Goal: Task Accomplishment & Management: Manage account settings

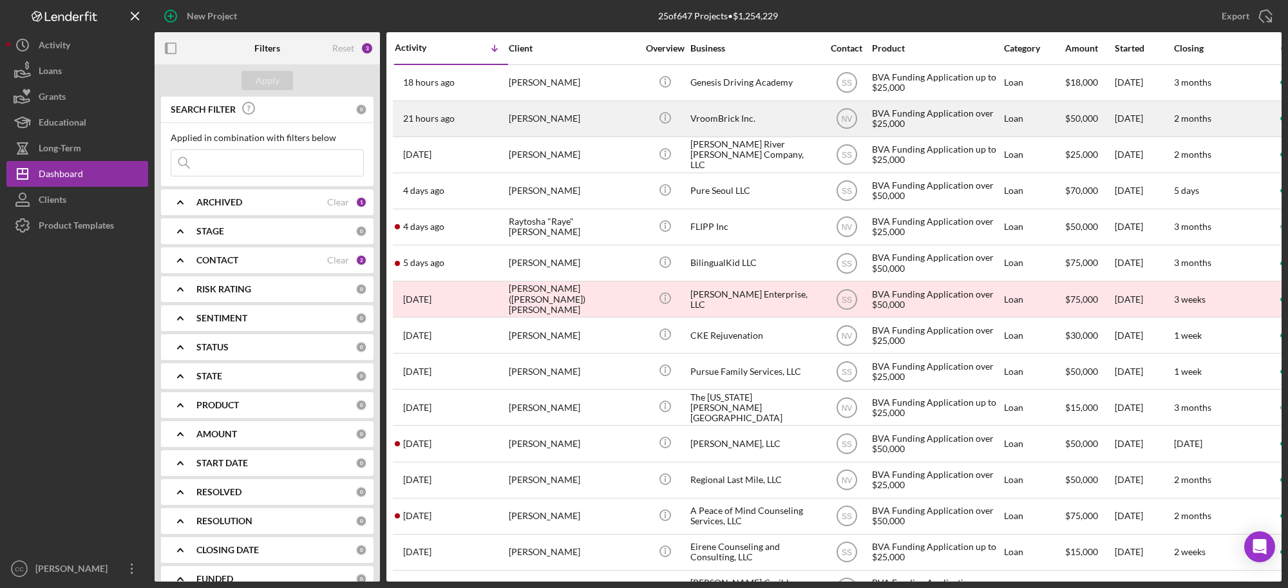
click at [760, 117] on div "VroomBrick Inc." at bounding box center [754, 119] width 129 height 34
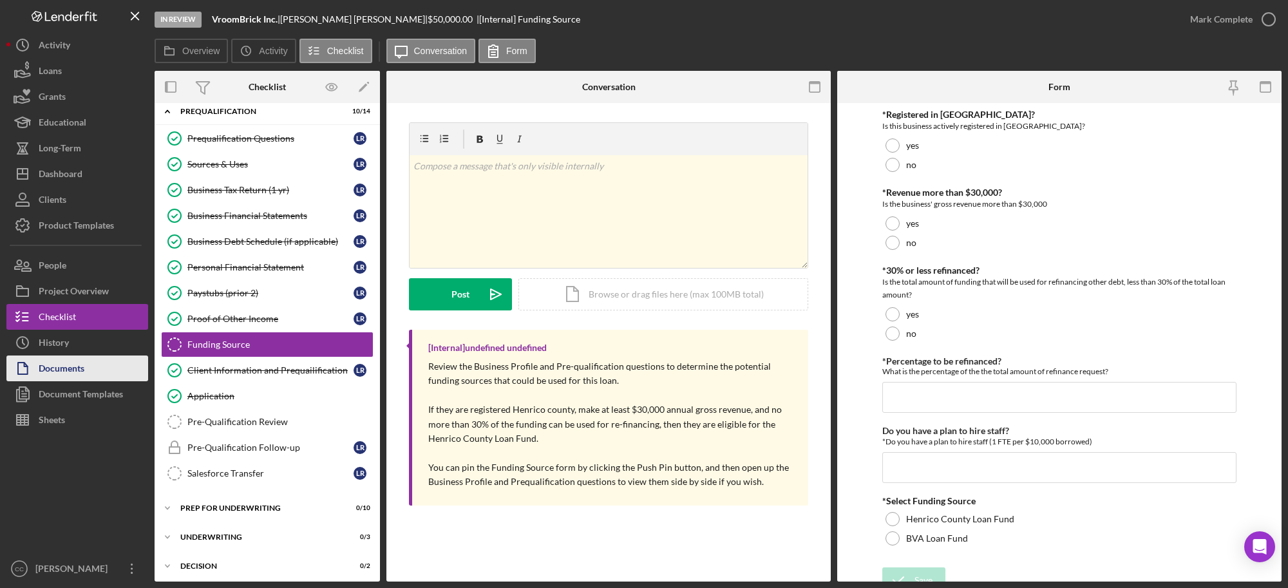
scroll to position [73, 0]
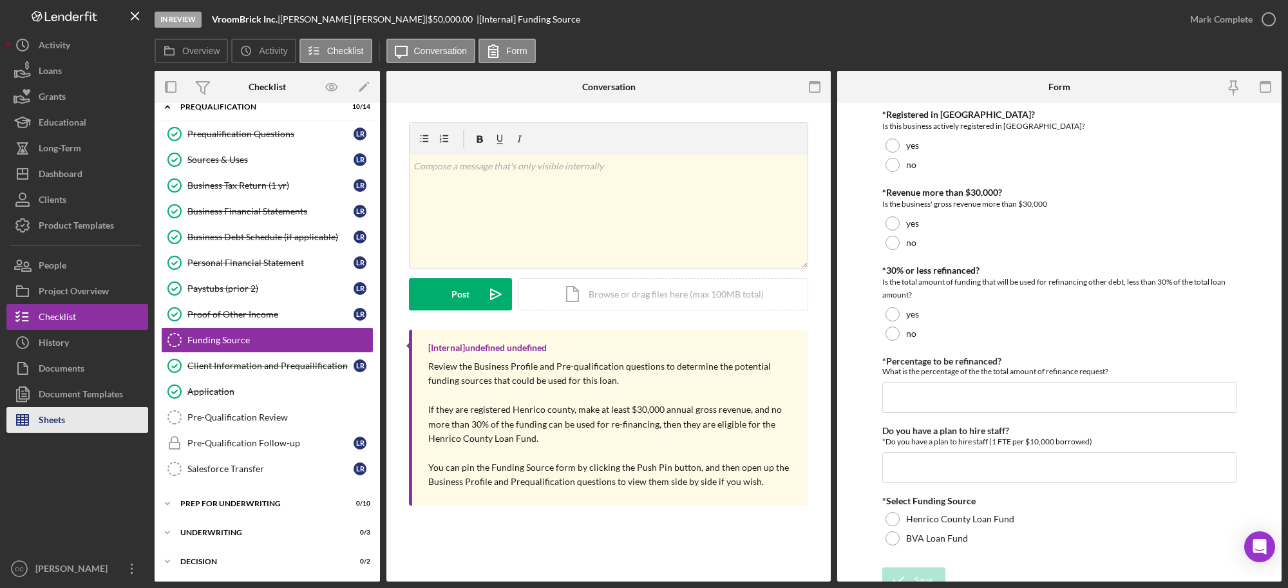
click at [62, 420] on div "Sheets" at bounding box center [52, 421] width 26 height 29
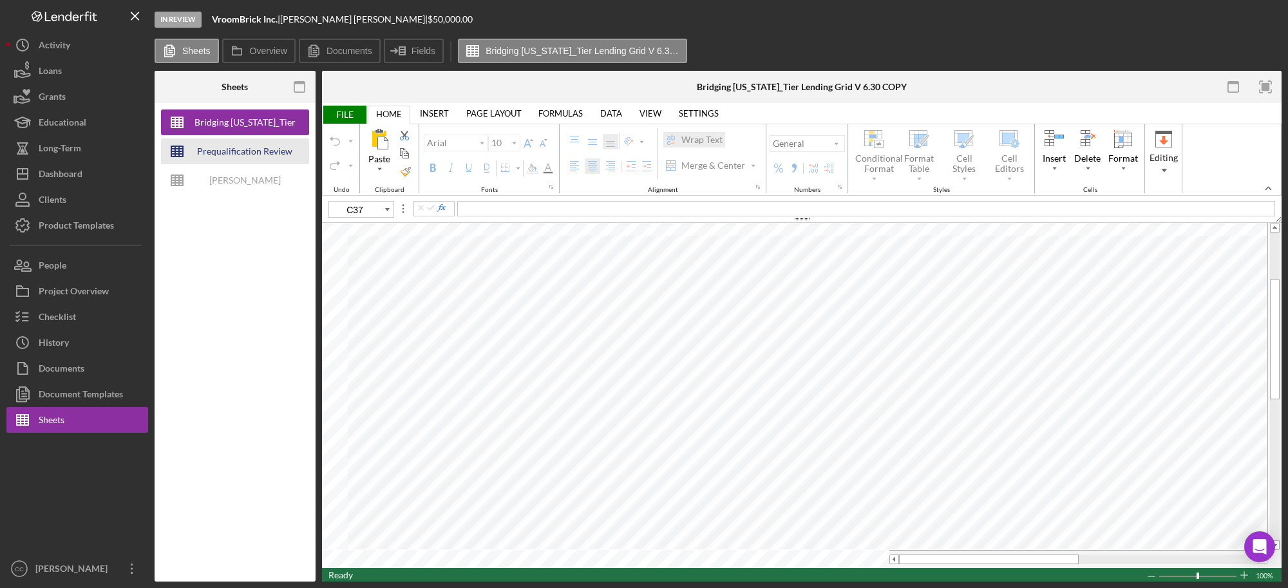
click at [240, 149] on div "Prequalification Review (TEMPLATE) – Entity Name – Date Completed (1)" at bounding box center [244, 151] width 103 height 26
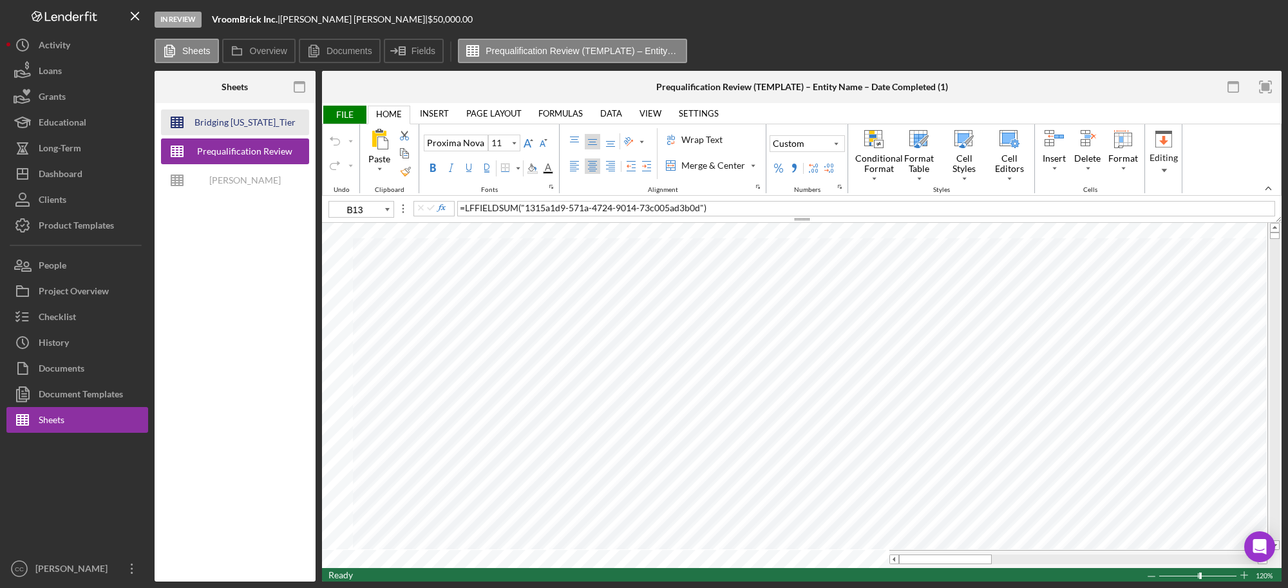
click at [260, 117] on div "Bridging [US_STATE]_Tier Lending Grid V 6.30 COPY" at bounding box center [244, 122] width 103 height 26
type input "10"
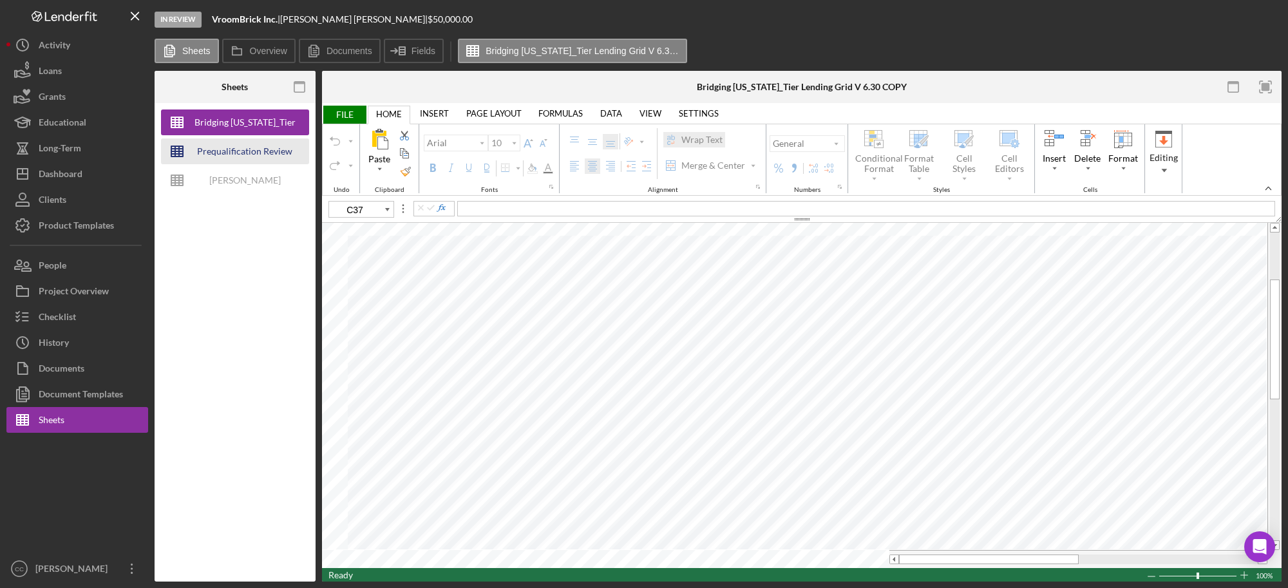
click at [254, 146] on div "Prequalification Review (TEMPLATE) – Entity Name – Date Completed (1)" at bounding box center [244, 151] width 103 height 26
type input "11"
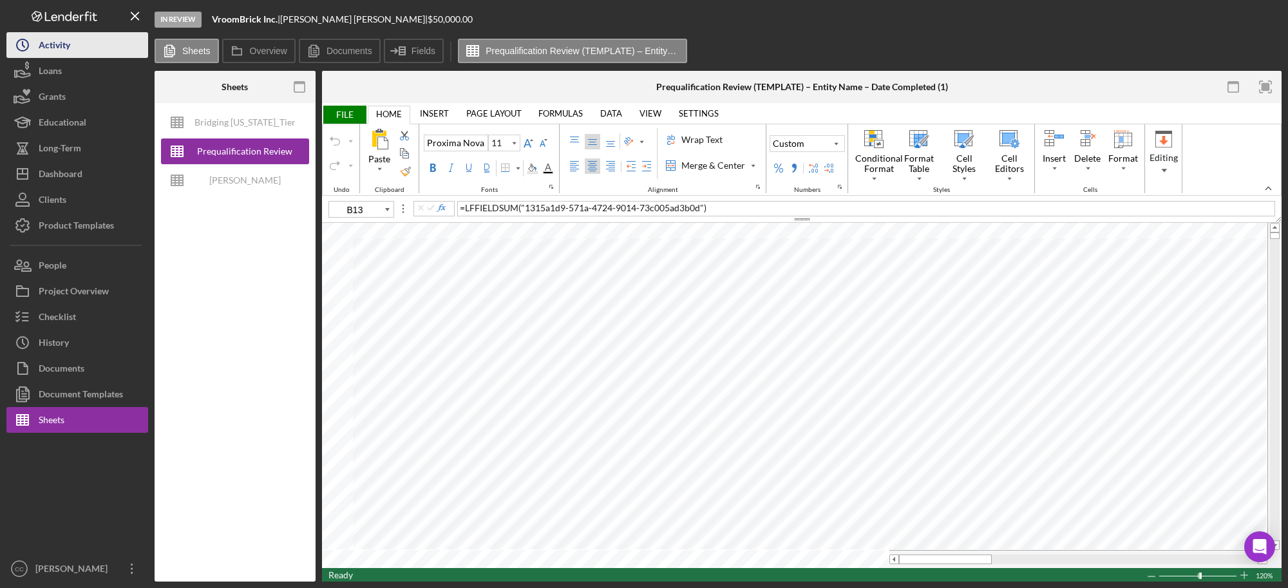
click at [49, 46] on div "Activity" at bounding box center [55, 46] width 32 height 29
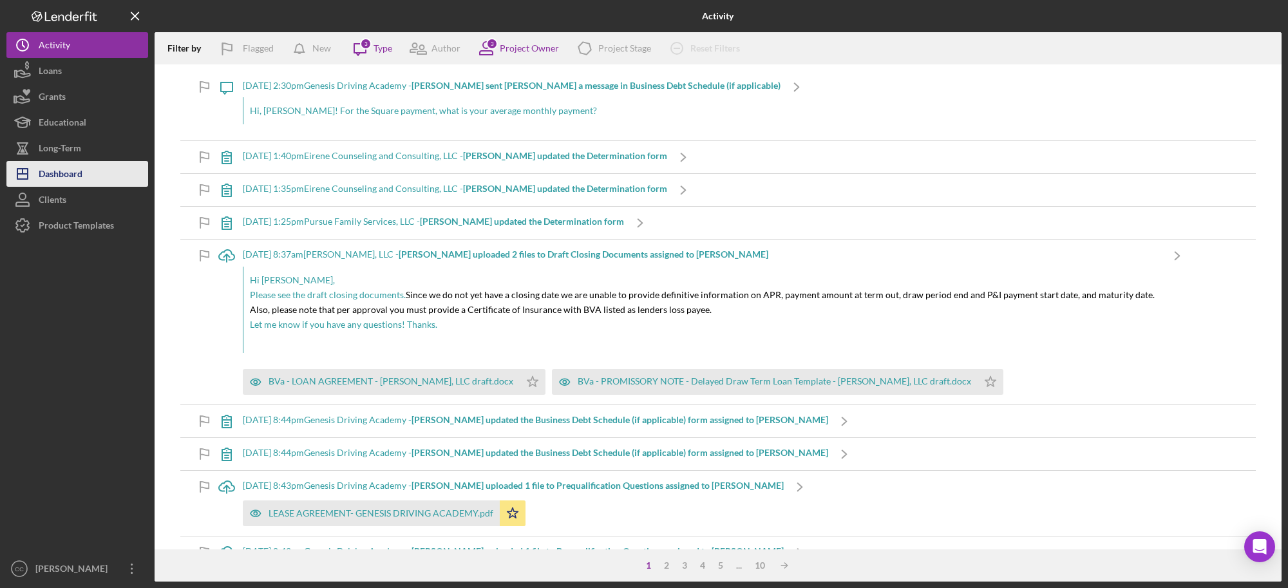
click at [70, 172] on div "Dashboard" at bounding box center [61, 175] width 44 height 29
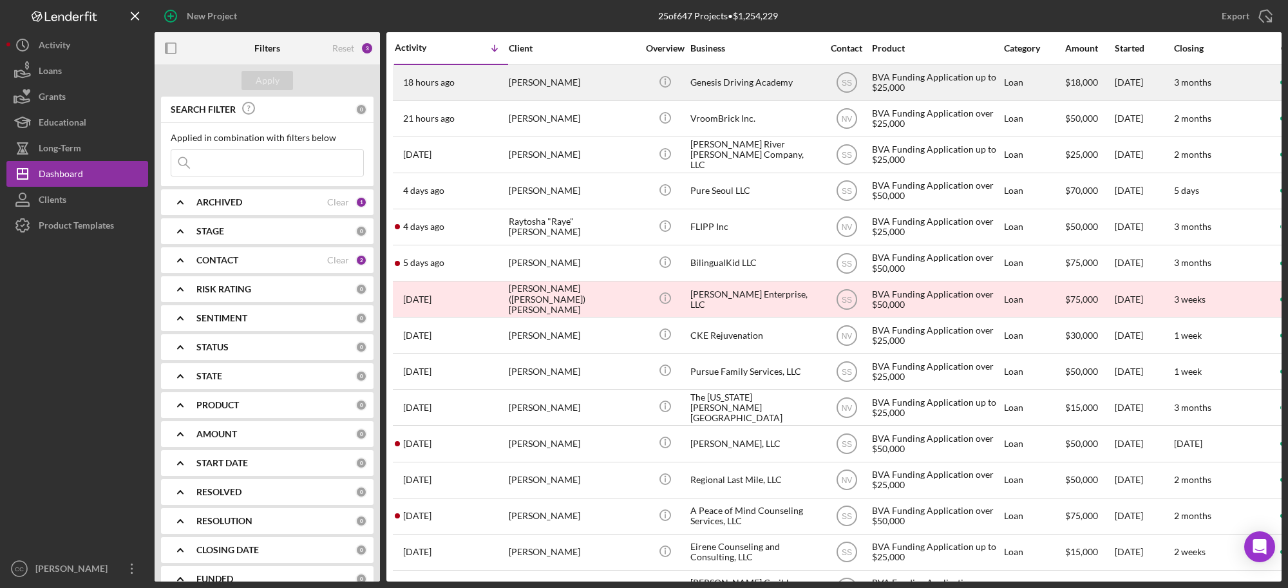
click at [718, 88] on div "Genesis Driving Academy" at bounding box center [754, 83] width 129 height 34
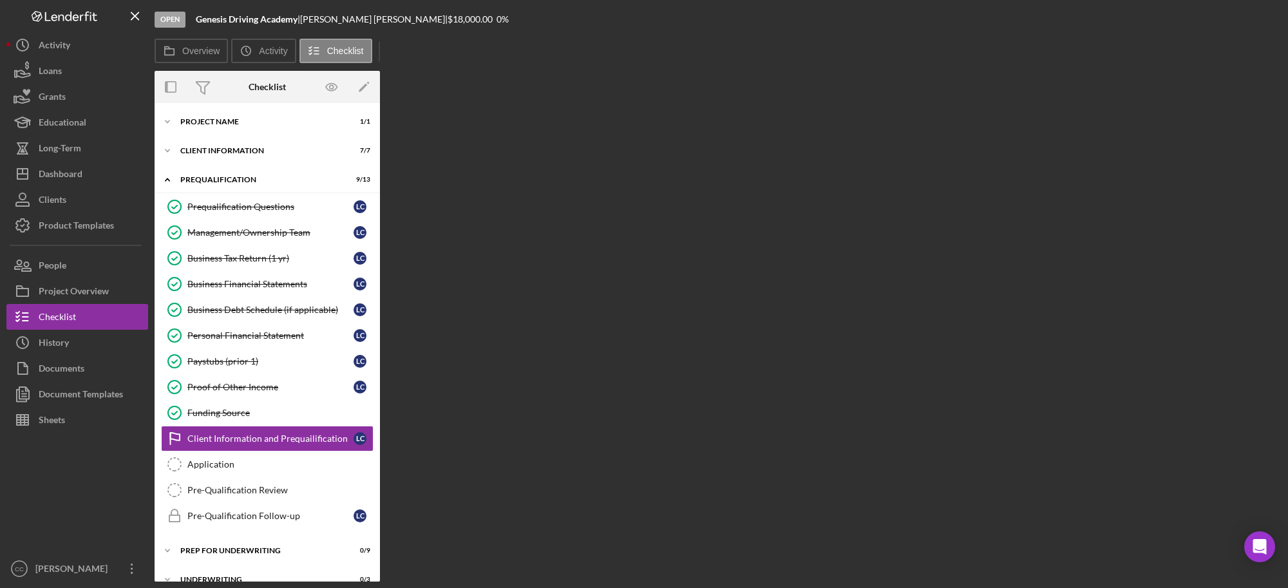
scroll to position [99, 0]
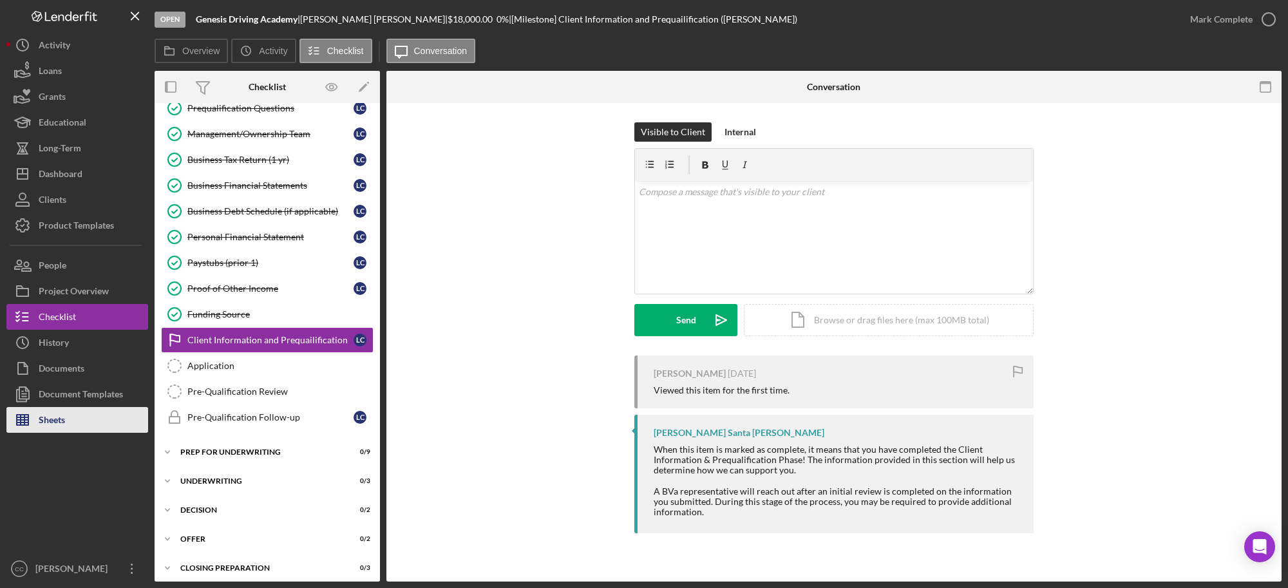
click at [58, 417] on div "Sheets" at bounding box center [52, 421] width 26 height 29
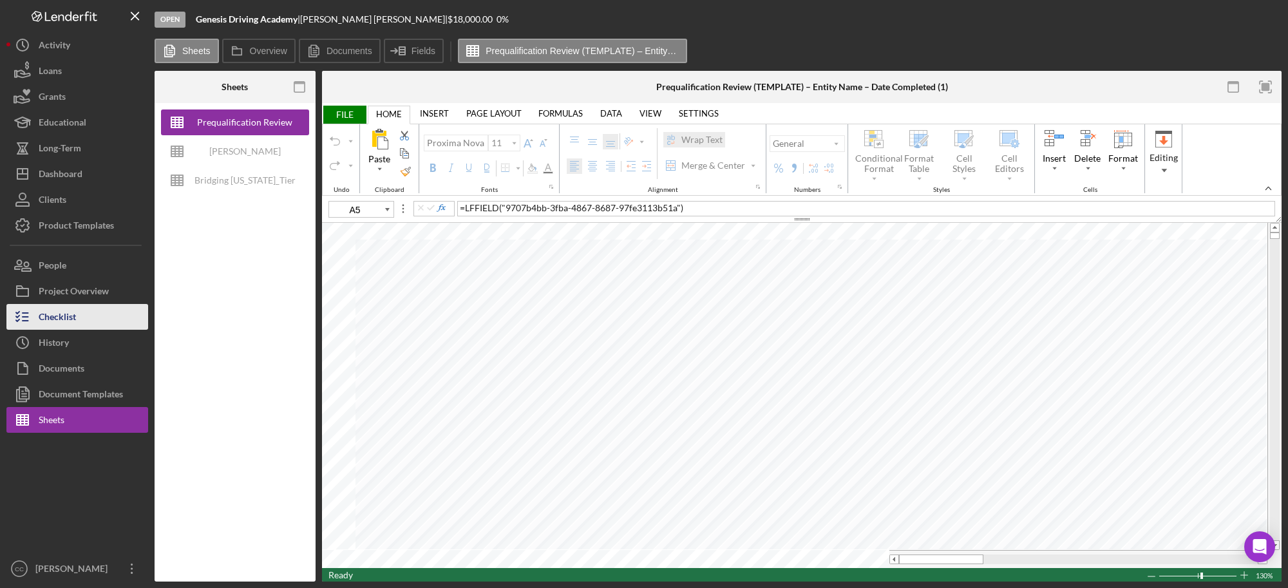
click at [62, 324] on div "Checklist" at bounding box center [57, 318] width 37 height 29
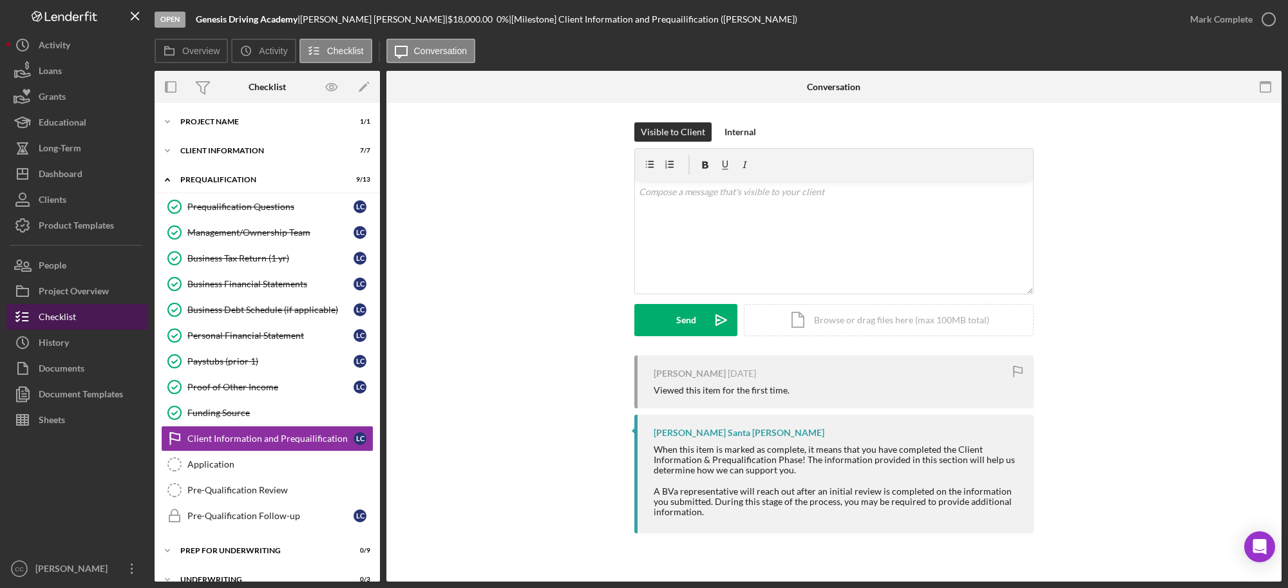
scroll to position [99, 0]
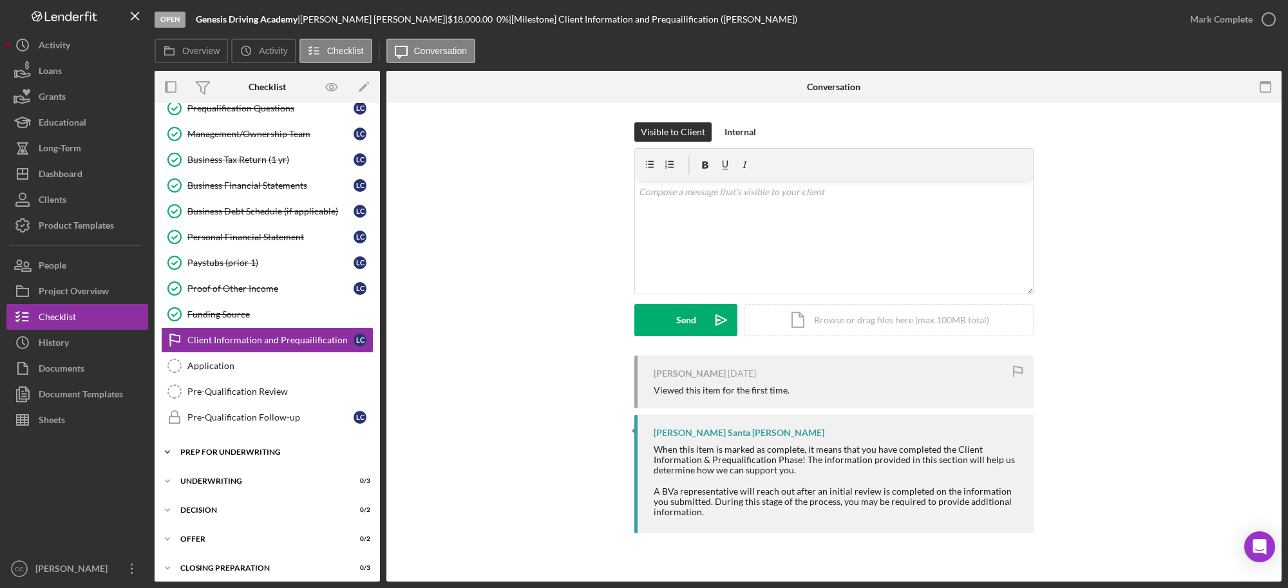
click at [234, 454] on div "Prep for Underwriting" at bounding box center [272, 452] width 184 height 8
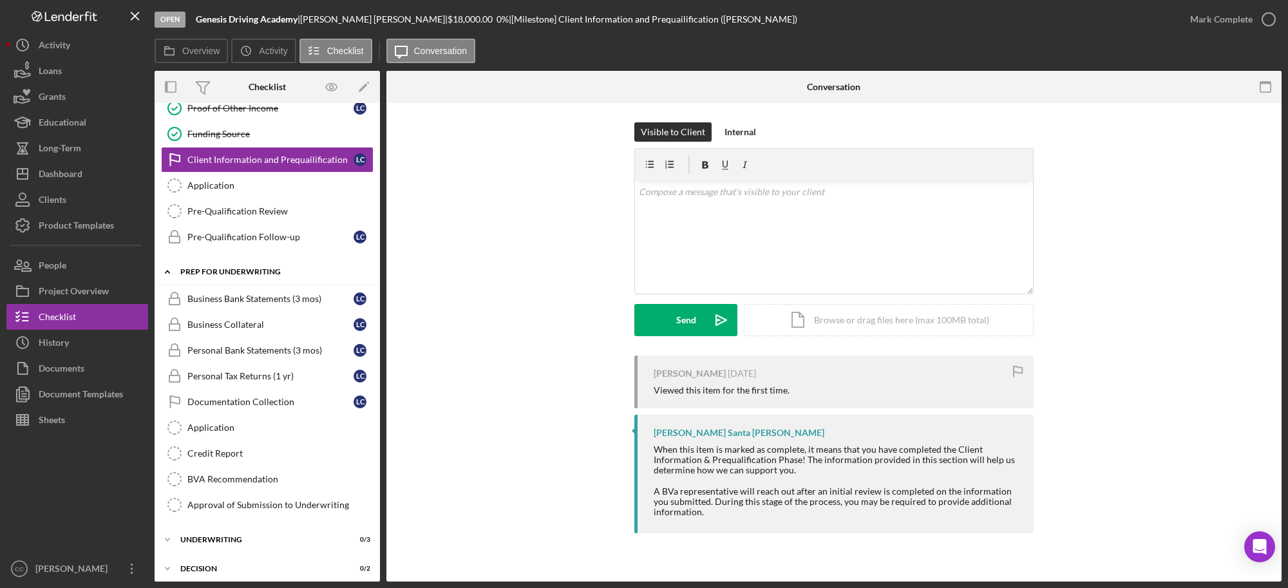
scroll to position [340, 0]
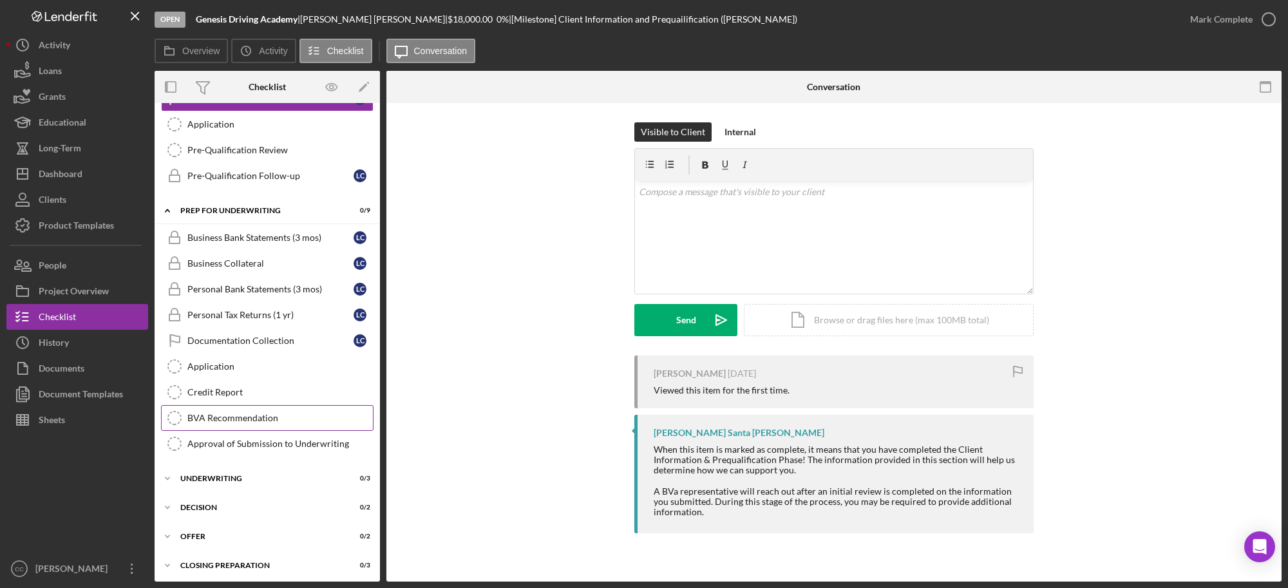
click at [240, 423] on div "BVA Recommendation" at bounding box center [279, 418] width 185 height 10
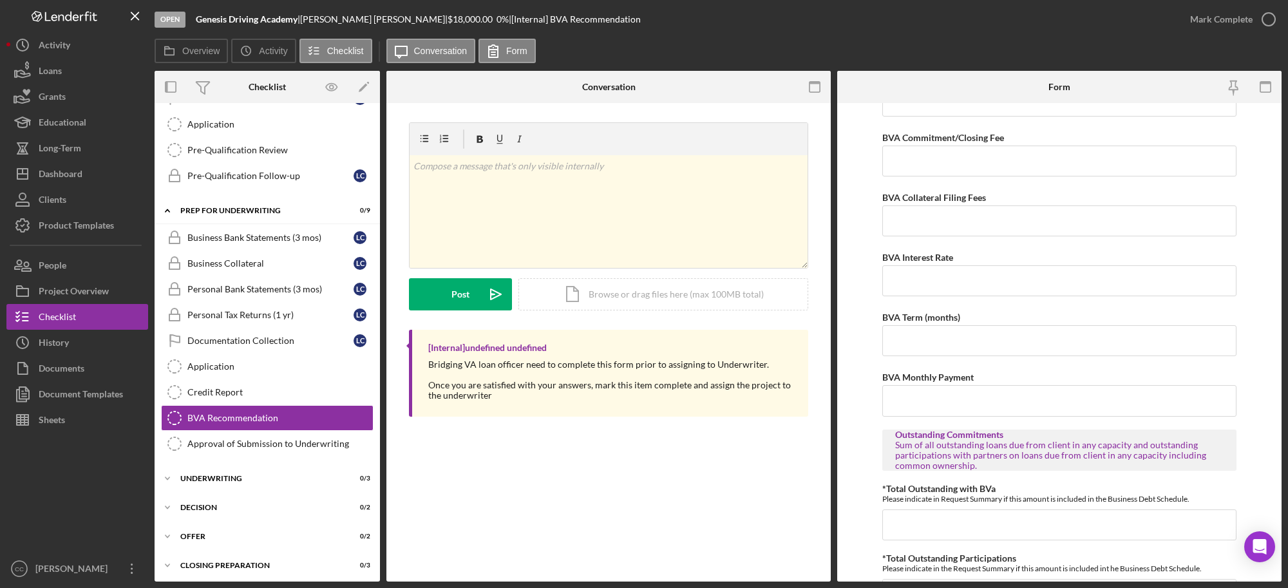
scroll to position [161, 0]
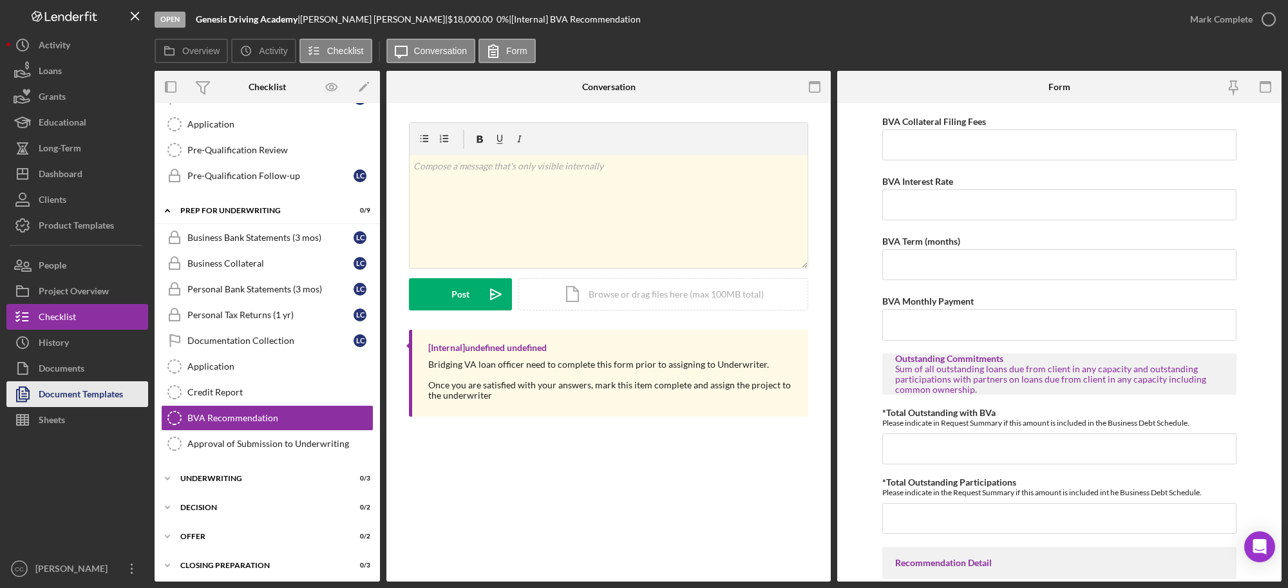
click at [66, 397] on div "Document Templates" at bounding box center [81, 395] width 84 height 29
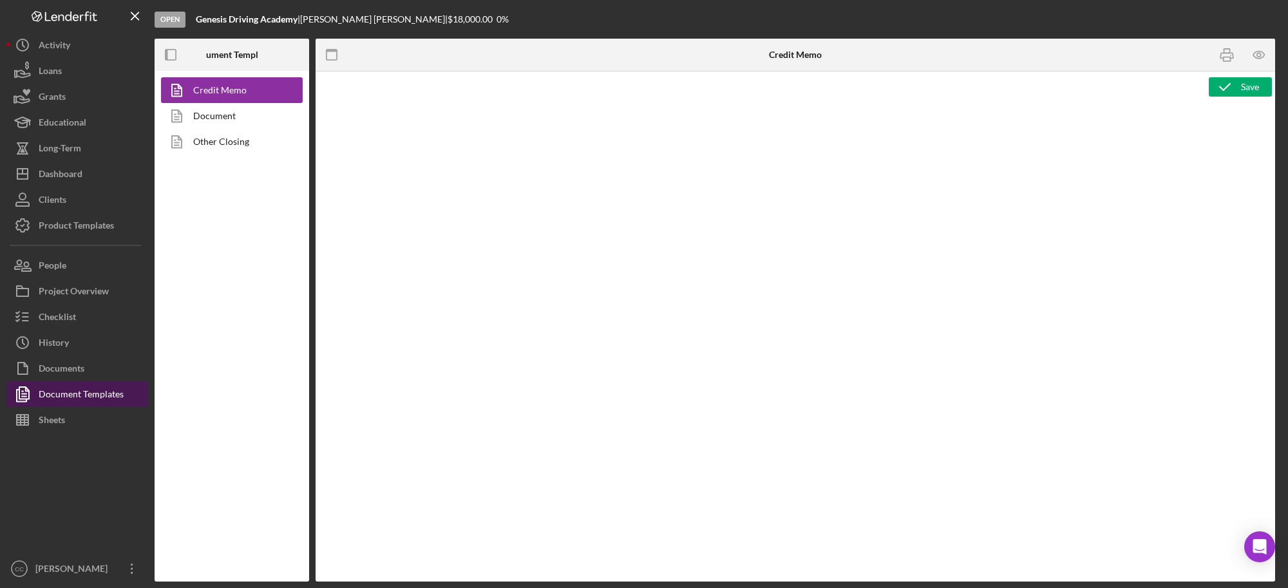
type textarea "<p><span style="text-decoration: underline;"><strong>Final Recommendation</stro…"
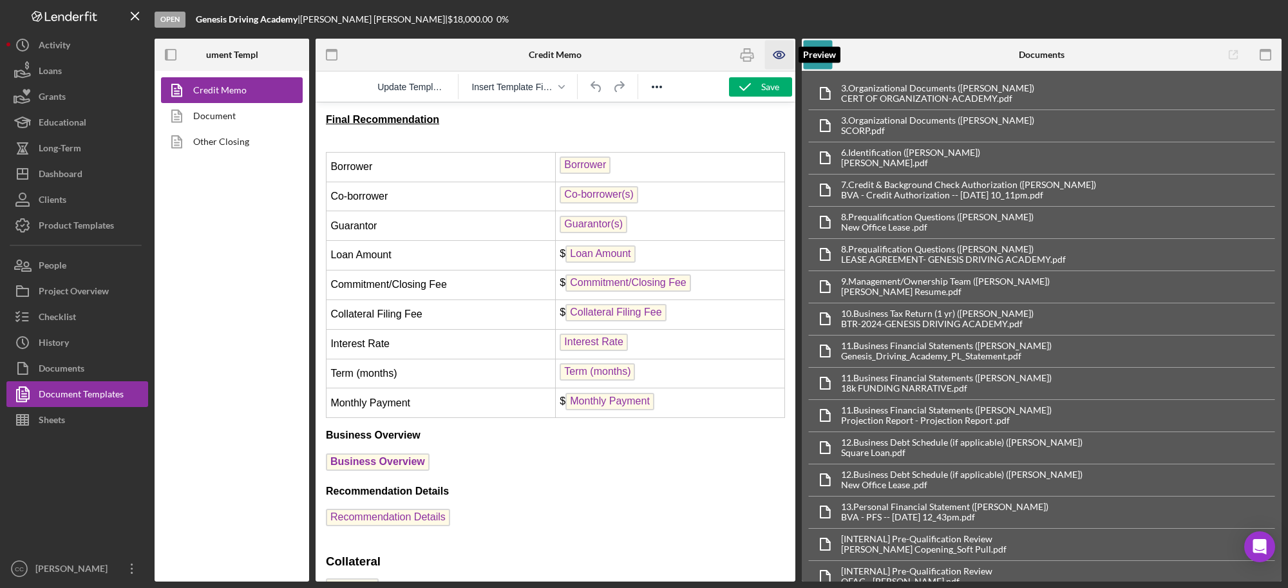
click at [779, 55] on icon "button" at bounding box center [778, 55] width 29 height 29
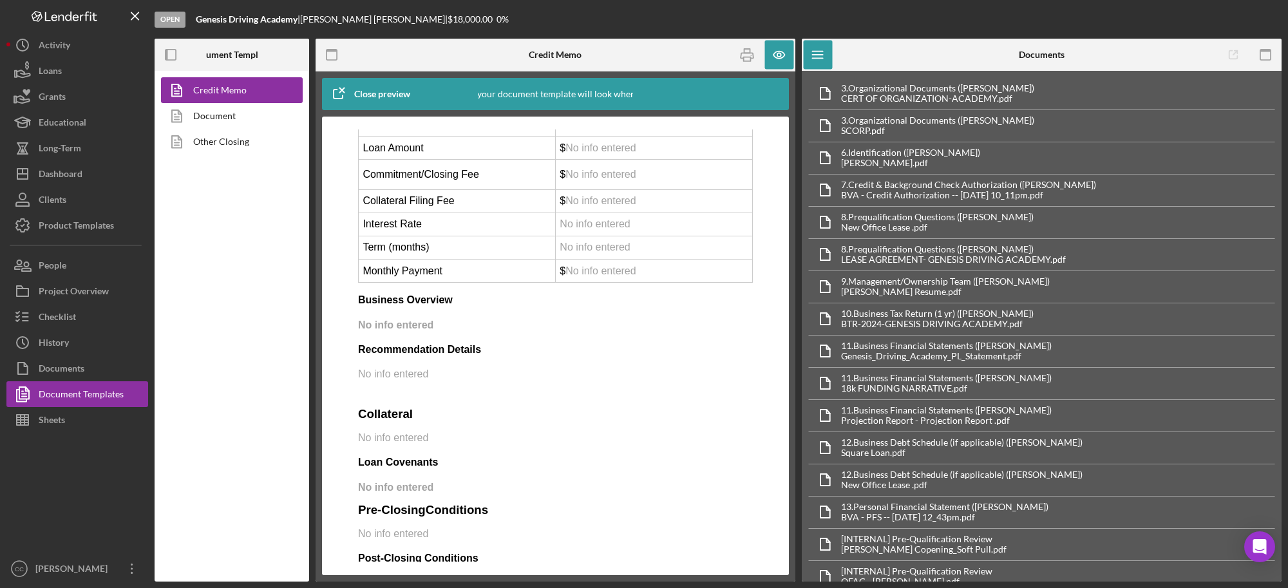
scroll to position [161, 0]
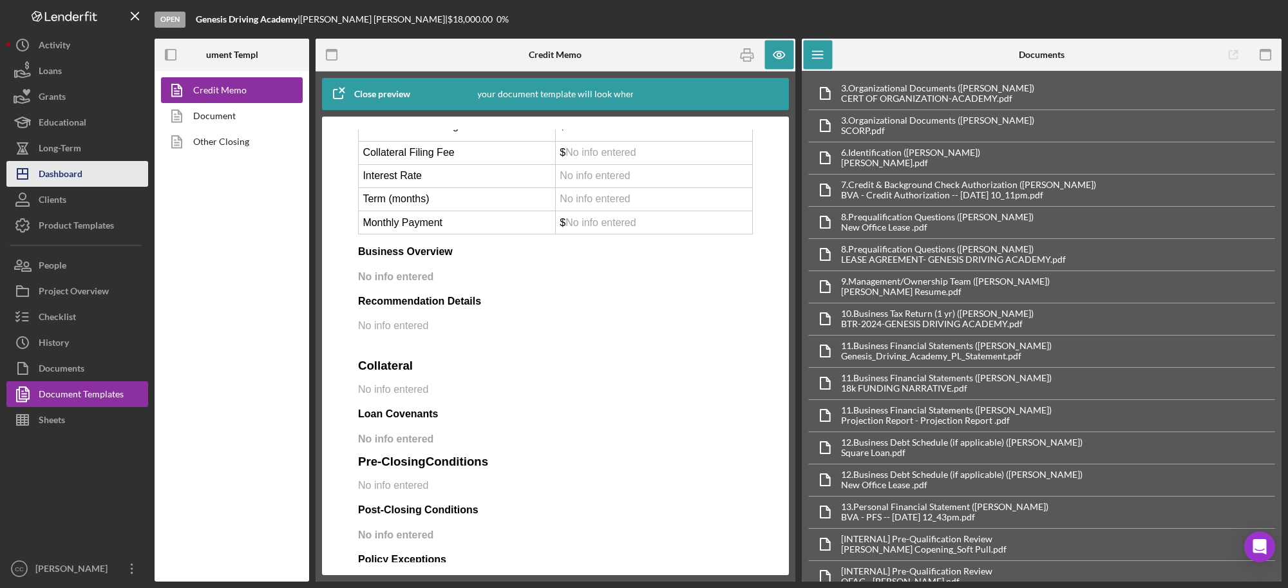
click at [58, 169] on div "Dashboard" at bounding box center [61, 175] width 44 height 29
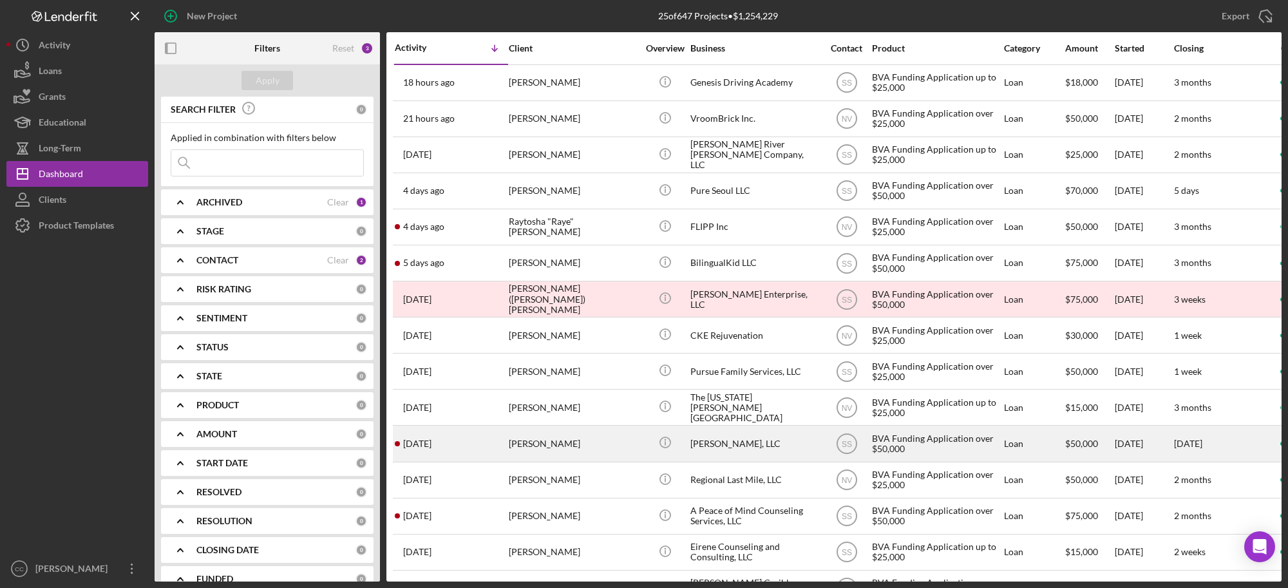
click at [718, 440] on div "[PERSON_NAME], LLC" at bounding box center [754, 443] width 129 height 34
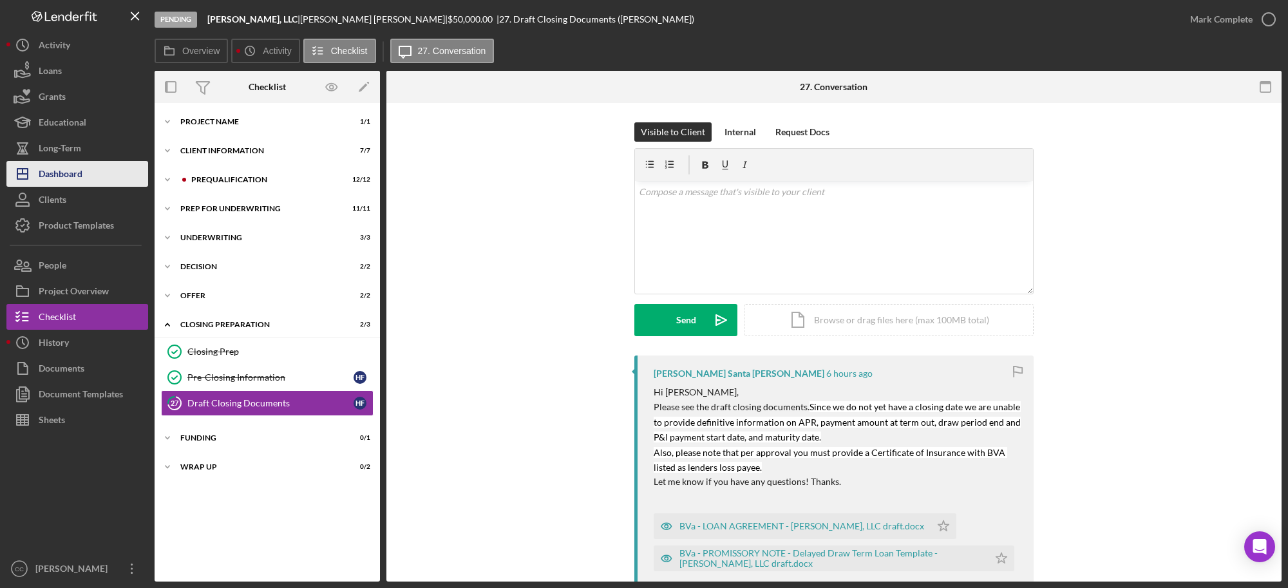
click at [46, 166] on div "Dashboard" at bounding box center [61, 175] width 44 height 29
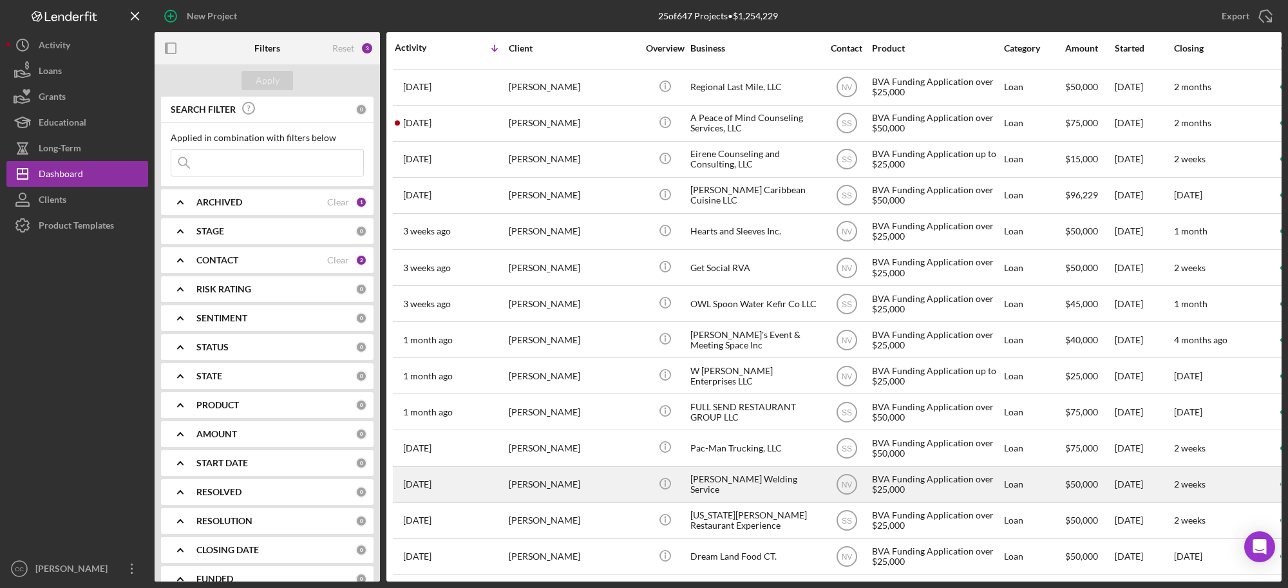
scroll to position [416, 0]
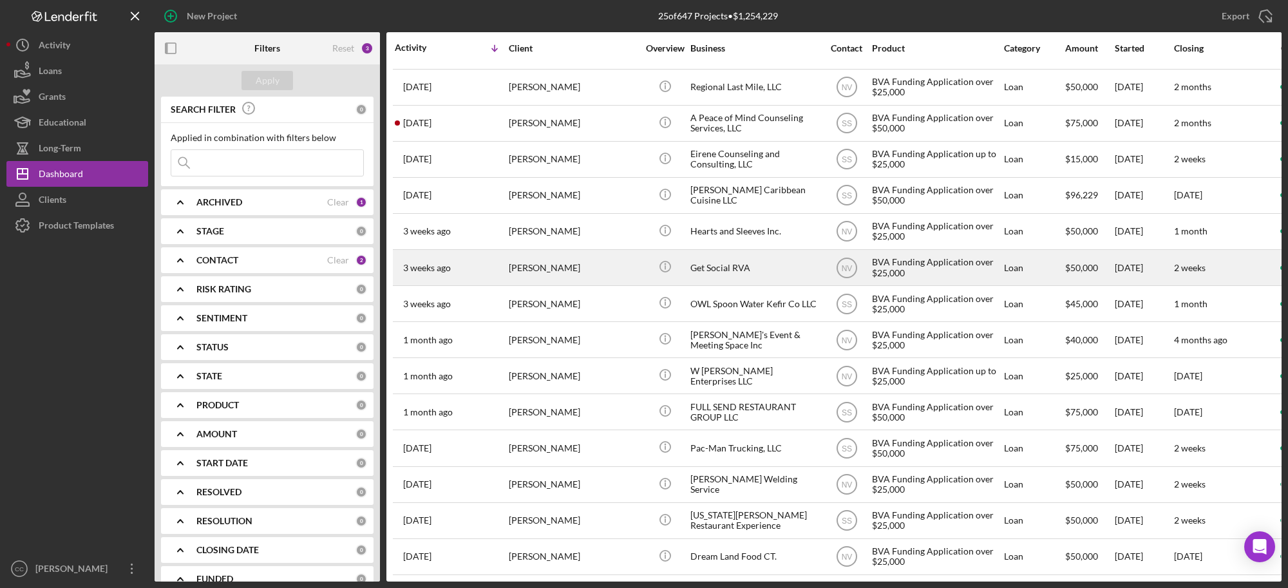
click at [723, 254] on div "Get Social RVA" at bounding box center [754, 268] width 129 height 34
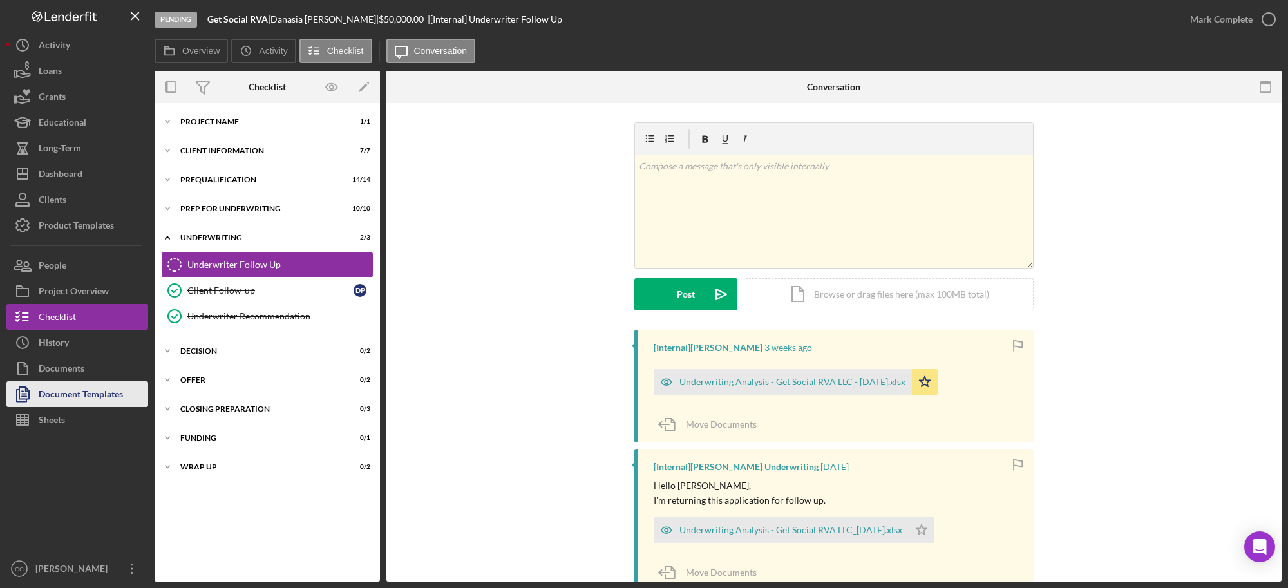
click at [88, 397] on div "Document Templates" at bounding box center [81, 395] width 84 height 29
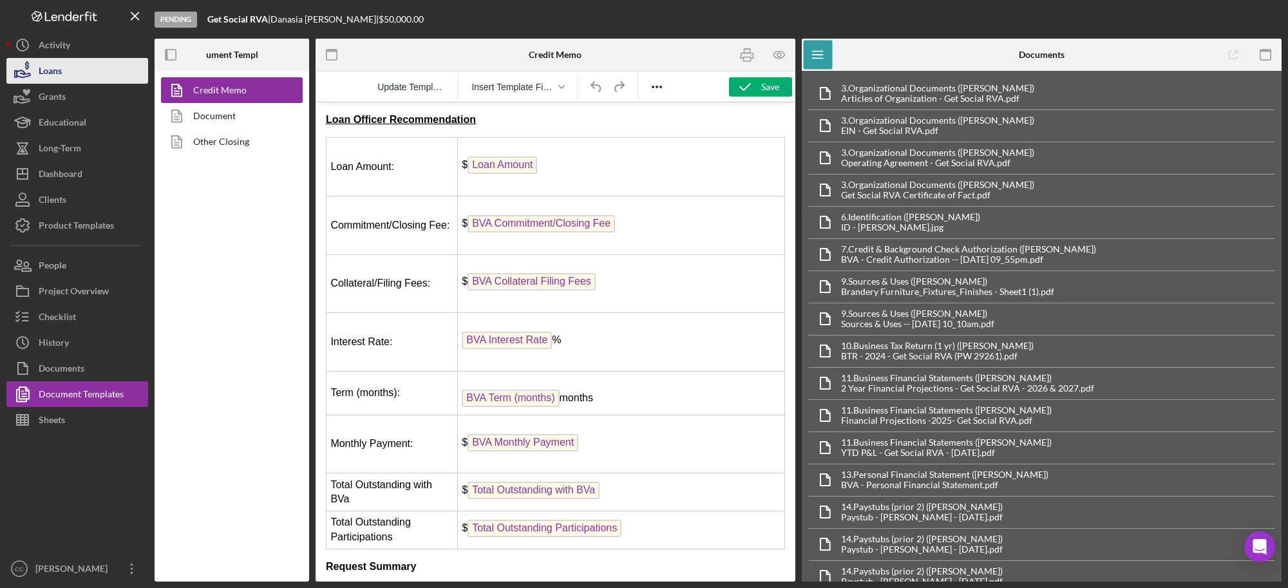
click at [55, 63] on div "Loans" at bounding box center [50, 72] width 23 height 29
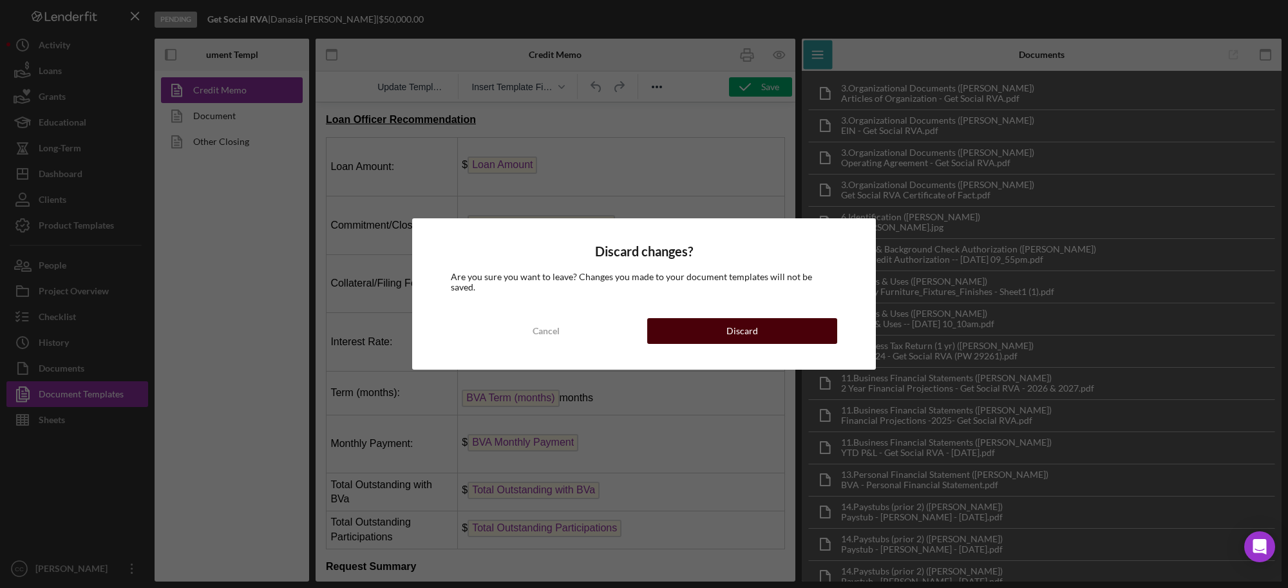
click at [768, 332] on button "Discard" at bounding box center [742, 331] width 190 height 26
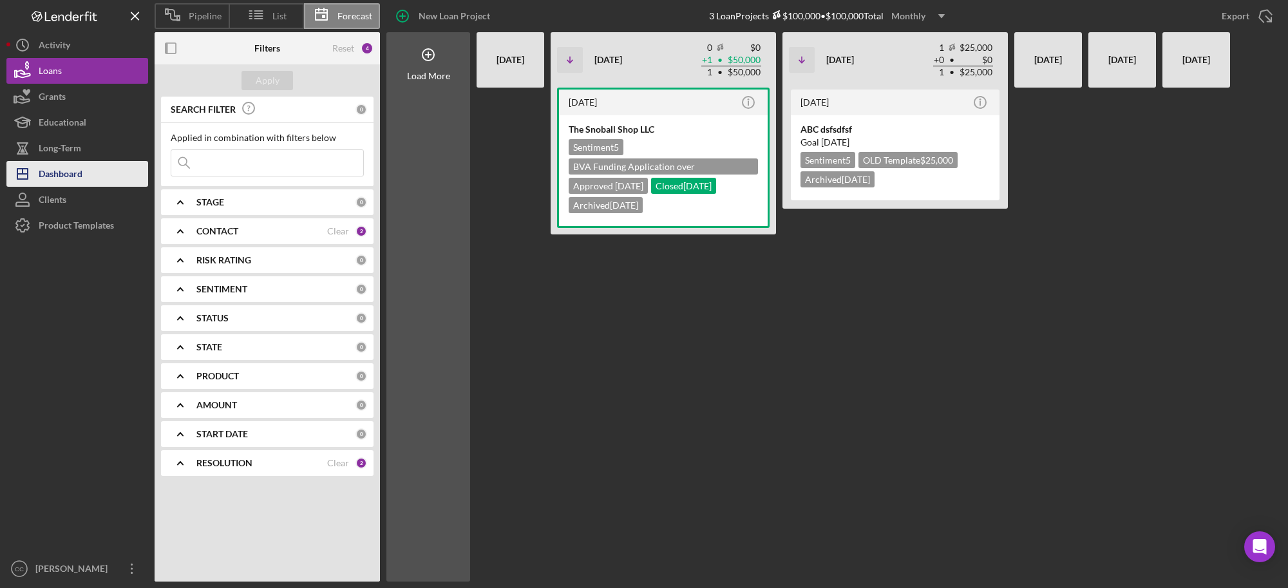
click at [53, 169] on div "Dashboard" at bounding box center [61, 175] width 44 height 29
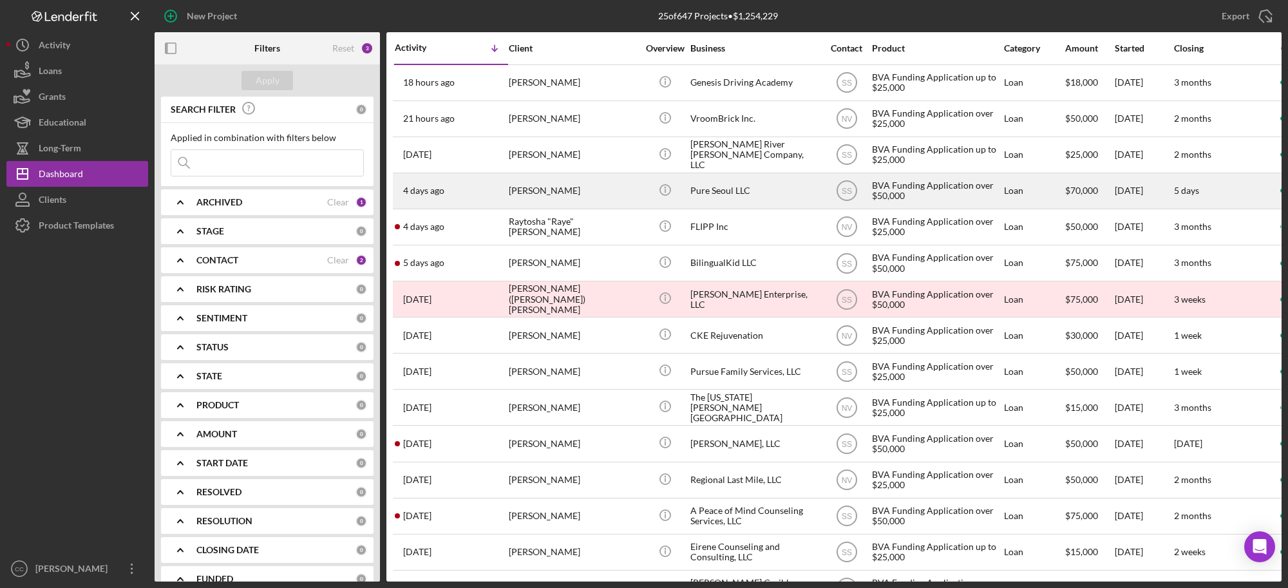
click at [747, 189] on div "Pure Seoul LLC" at bounding box center [754, 191] width 129 height 34
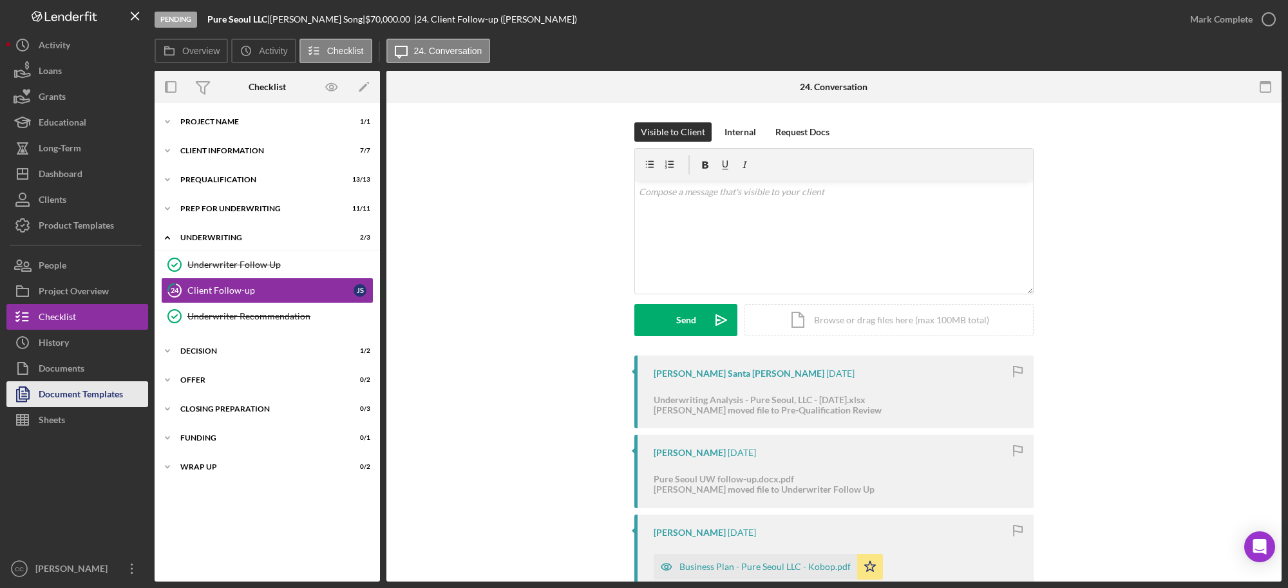
click at [59, 391] on div "Document Templates" at bounding box center [81, 395] width 84 height 29
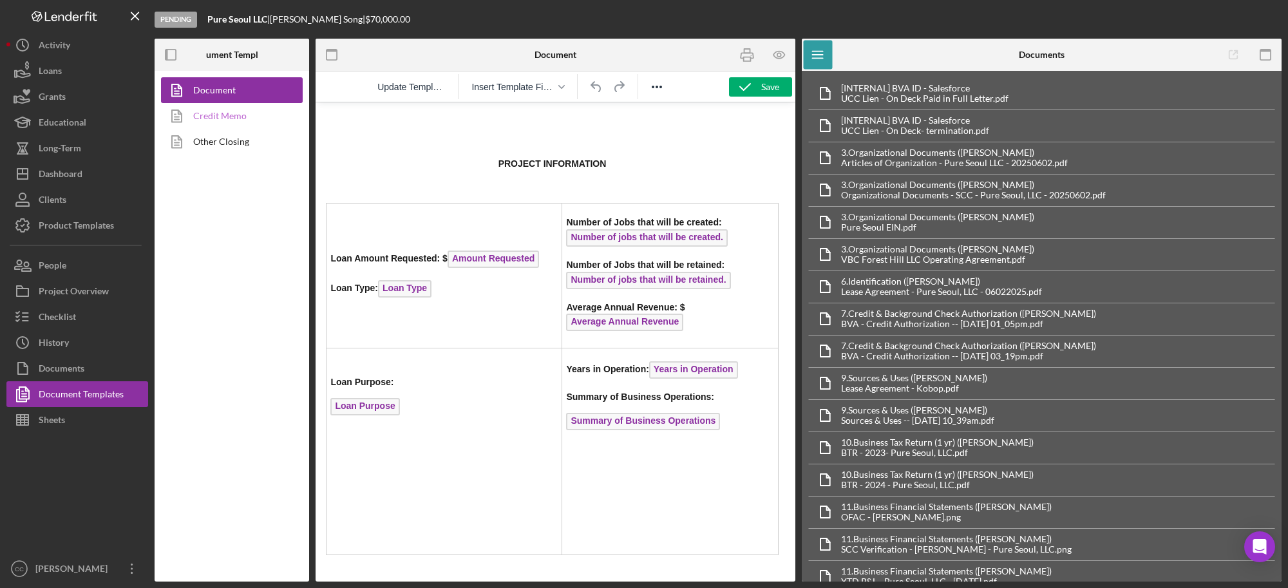
click at [230, 114] on link "Credit Memo" at bounding box center [228, 116] width 135 height 26
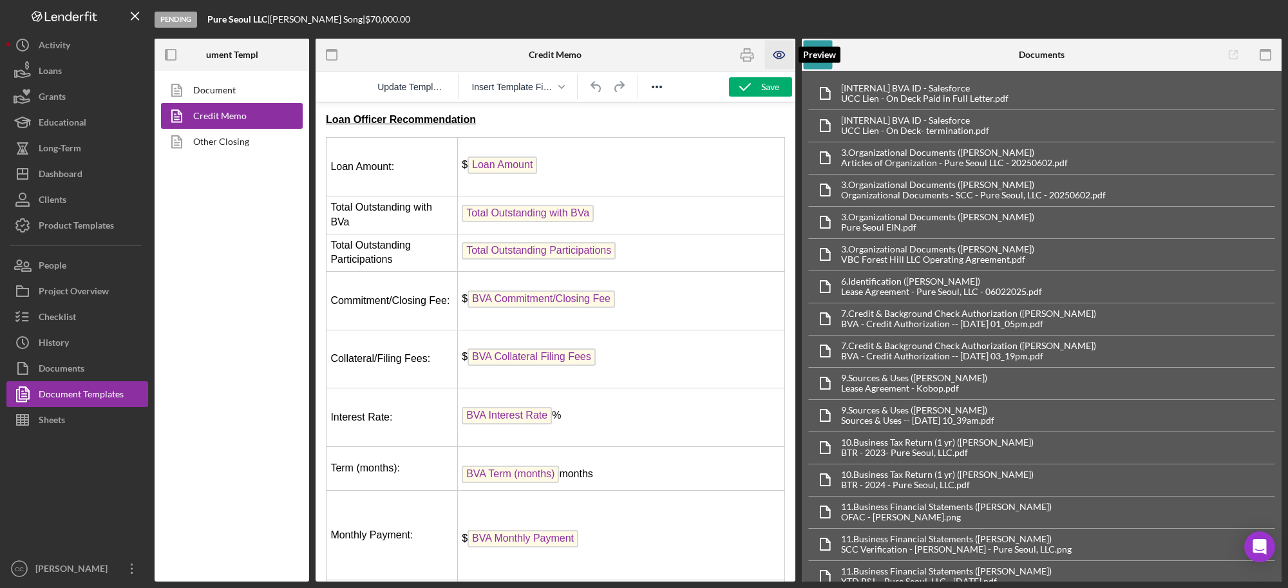
click at [779, 50] on icon "button" at bounding box center [778, 55] width 29 height 29
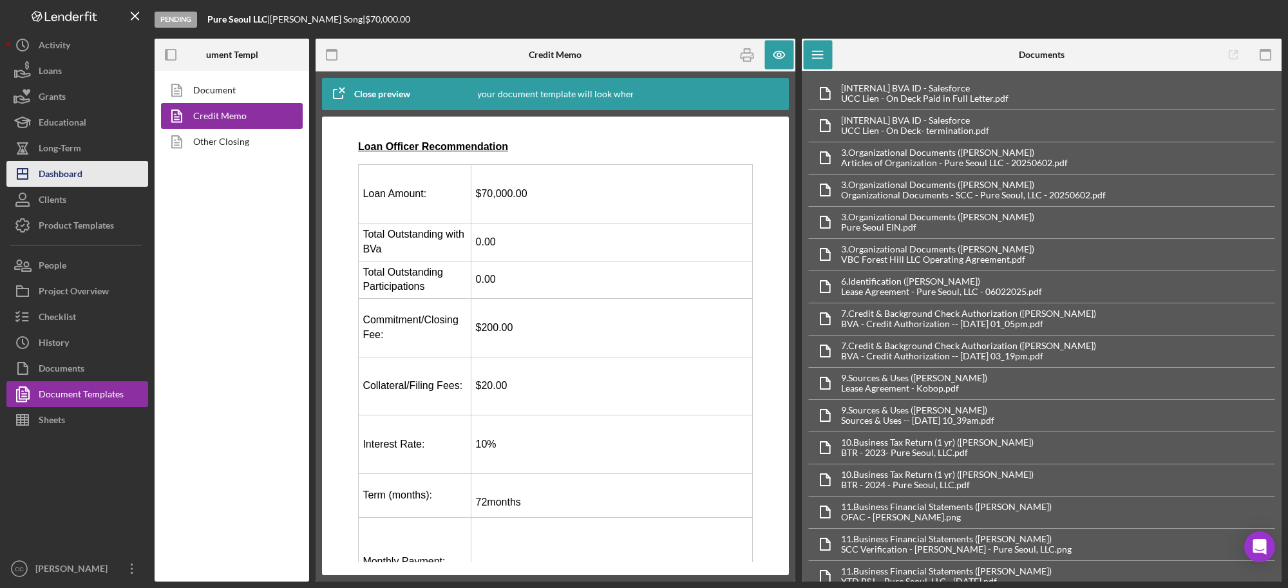
click at [64, 175] on div "Dashboard" at bounding box center [61, 175] width 44 height 29
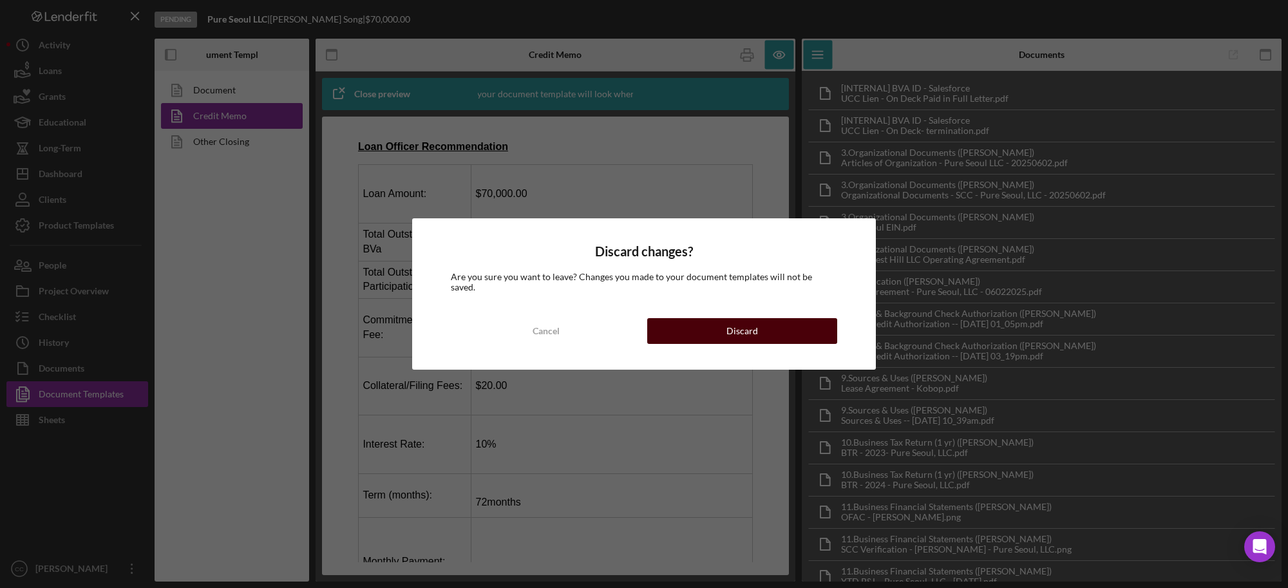
click at [724, 325] on button "Discard" at bounding box center [742, 331] width 190 height 26
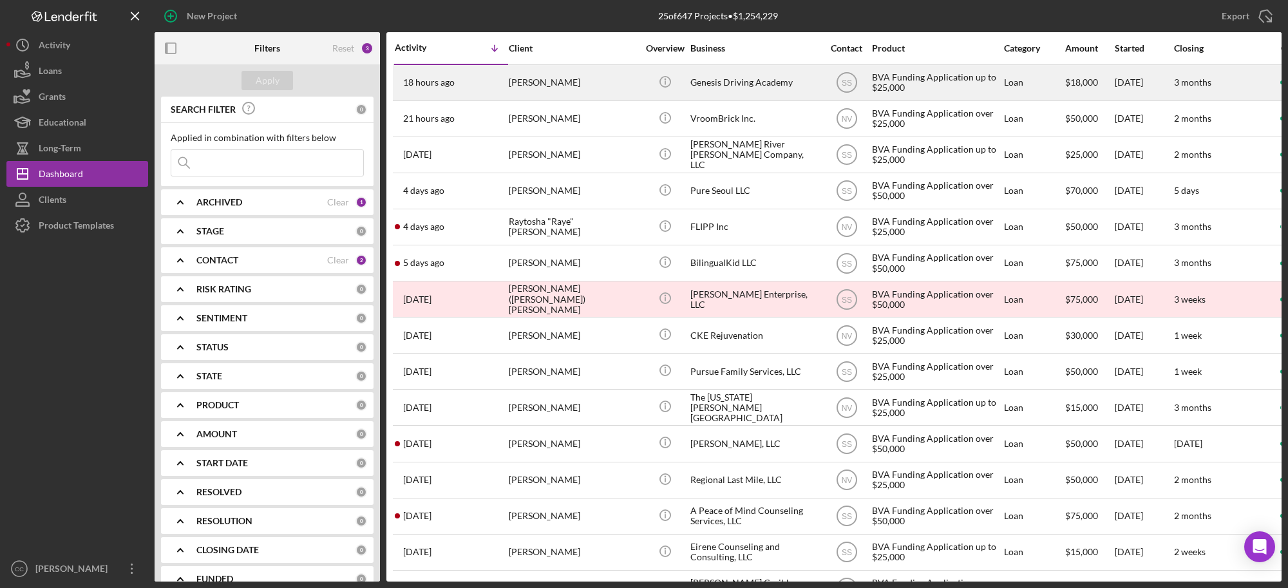
click at [706, 77] on div "Genesis Driving Academy" at bounding box center [754, 83] width 129 height 34
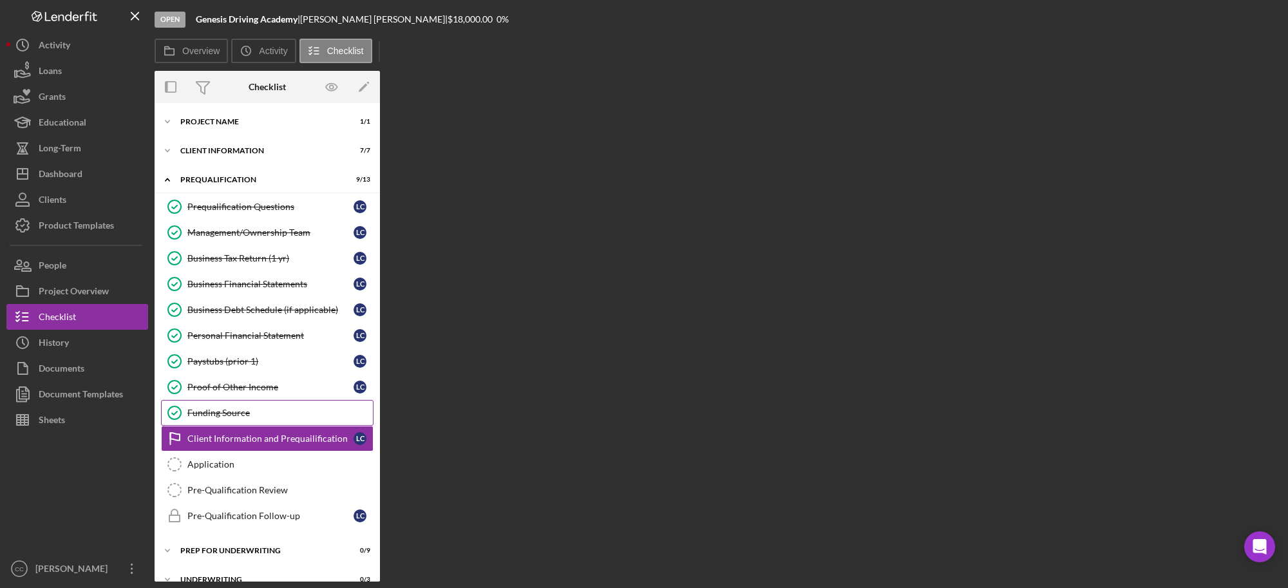
scroll to position [99, 0]
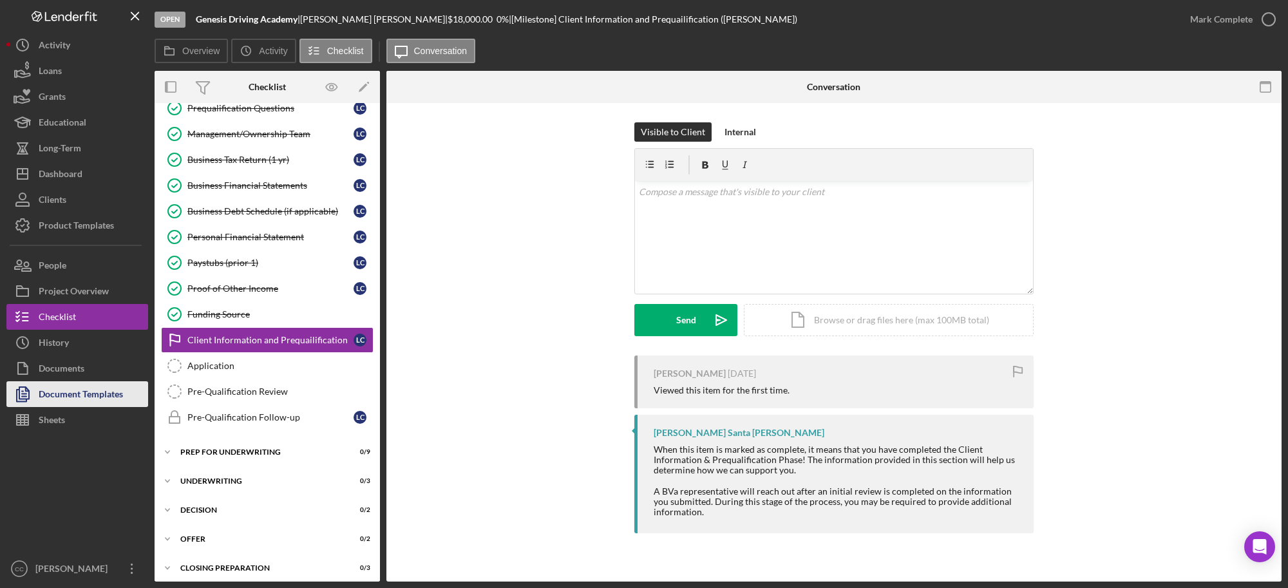
click at [52, 398] on div "Document Templates" at bounding box center [81, 395] width 84 height 29
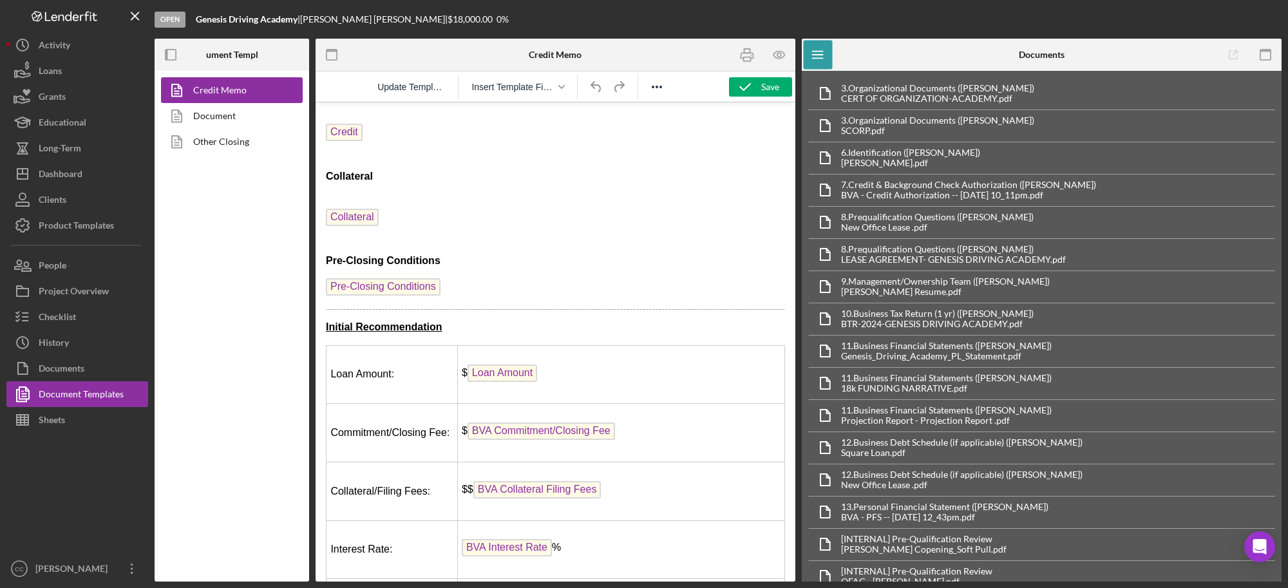
scroll to position [1449, 0]
